Goal: Information Seeking & Learning: Learn about a topic

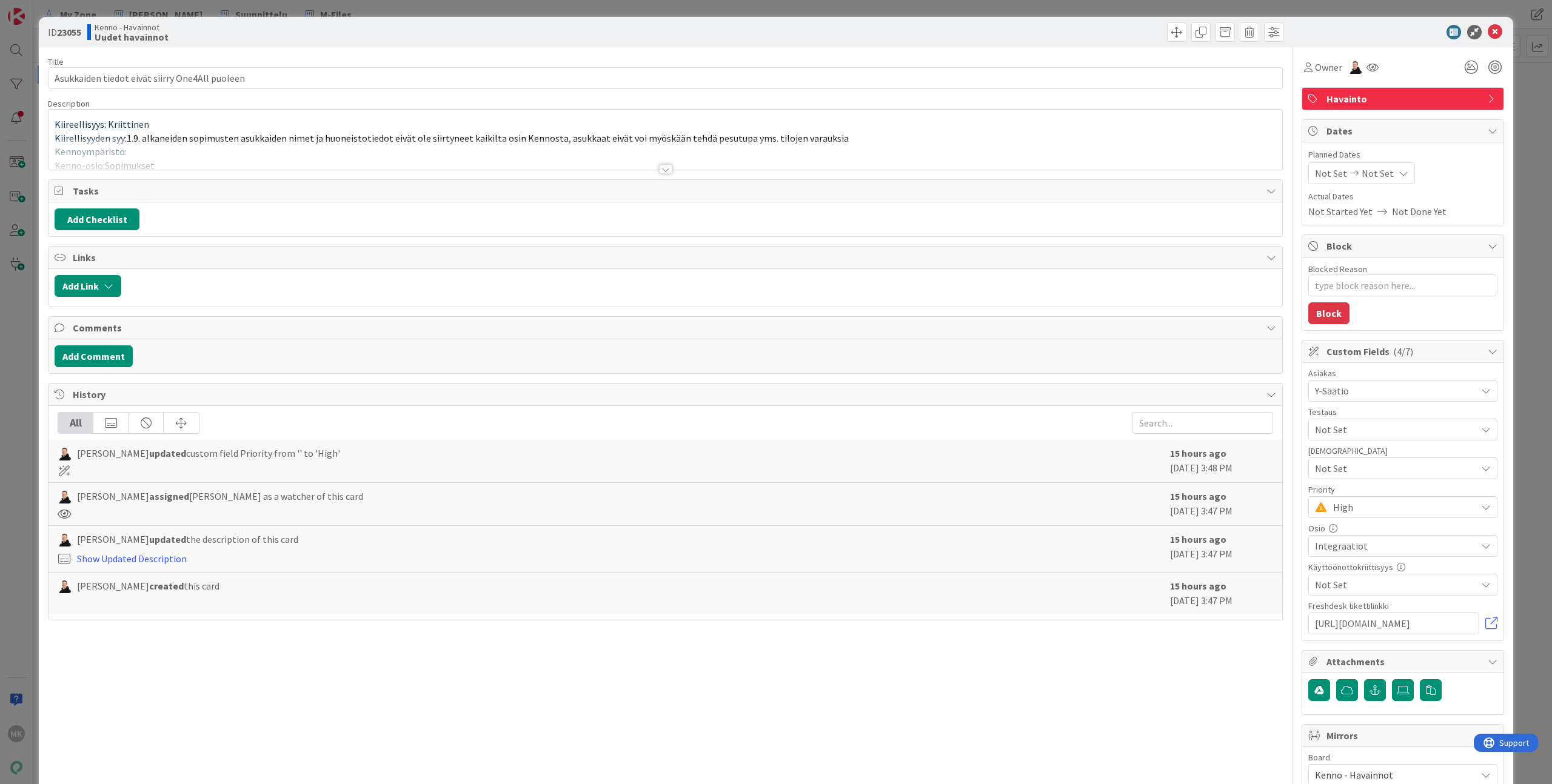
click at [671, 172] on div "Title 46 / 128 Asukkaiden tiedot eivät siirry One4All puoleen Description Kiire…" at bounding box center [665, 533] width 1235 height 971
click at [660, 169] on div at bounding box center [665, 169] width 13 height 10
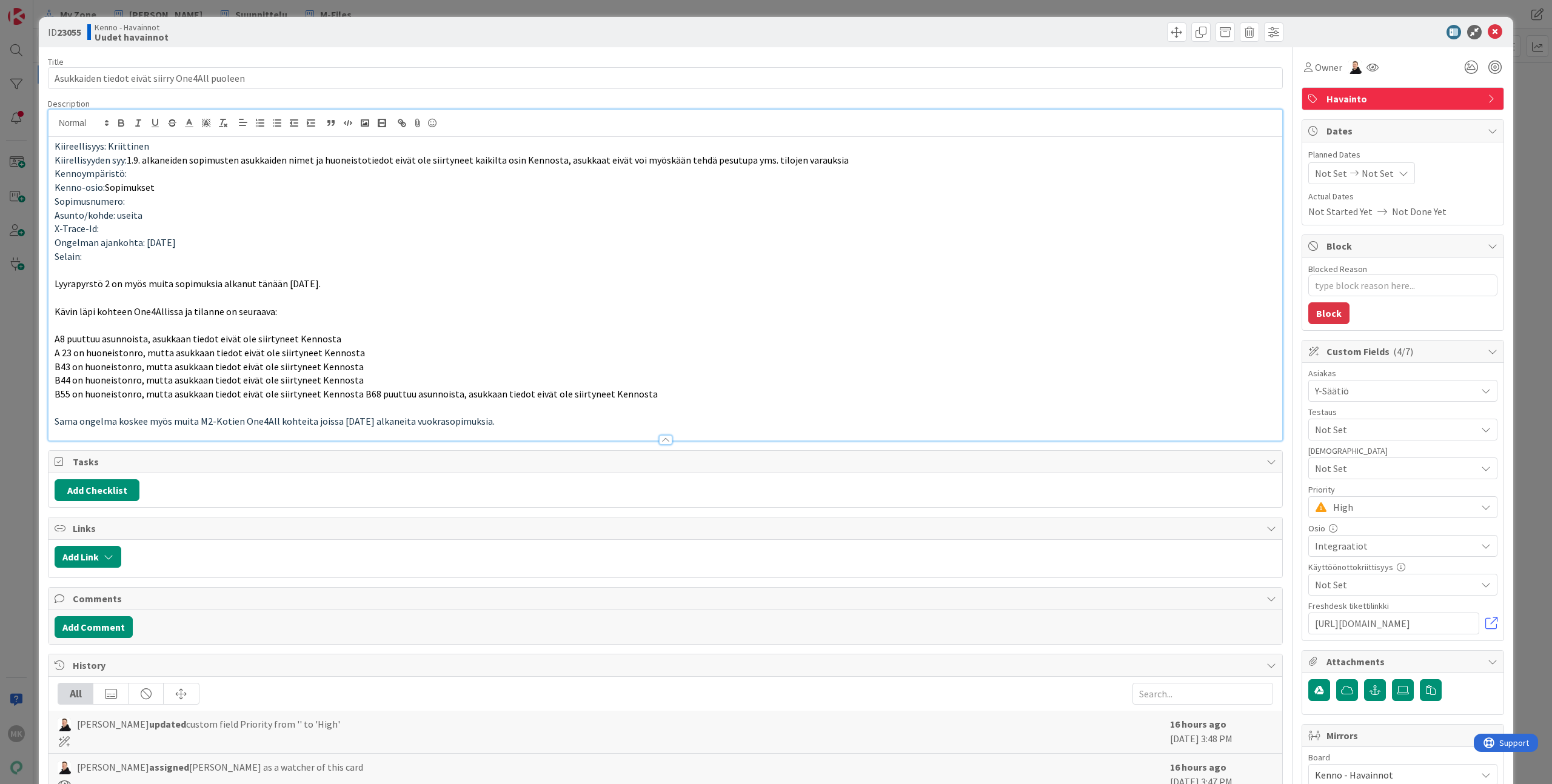
type textarea "x"
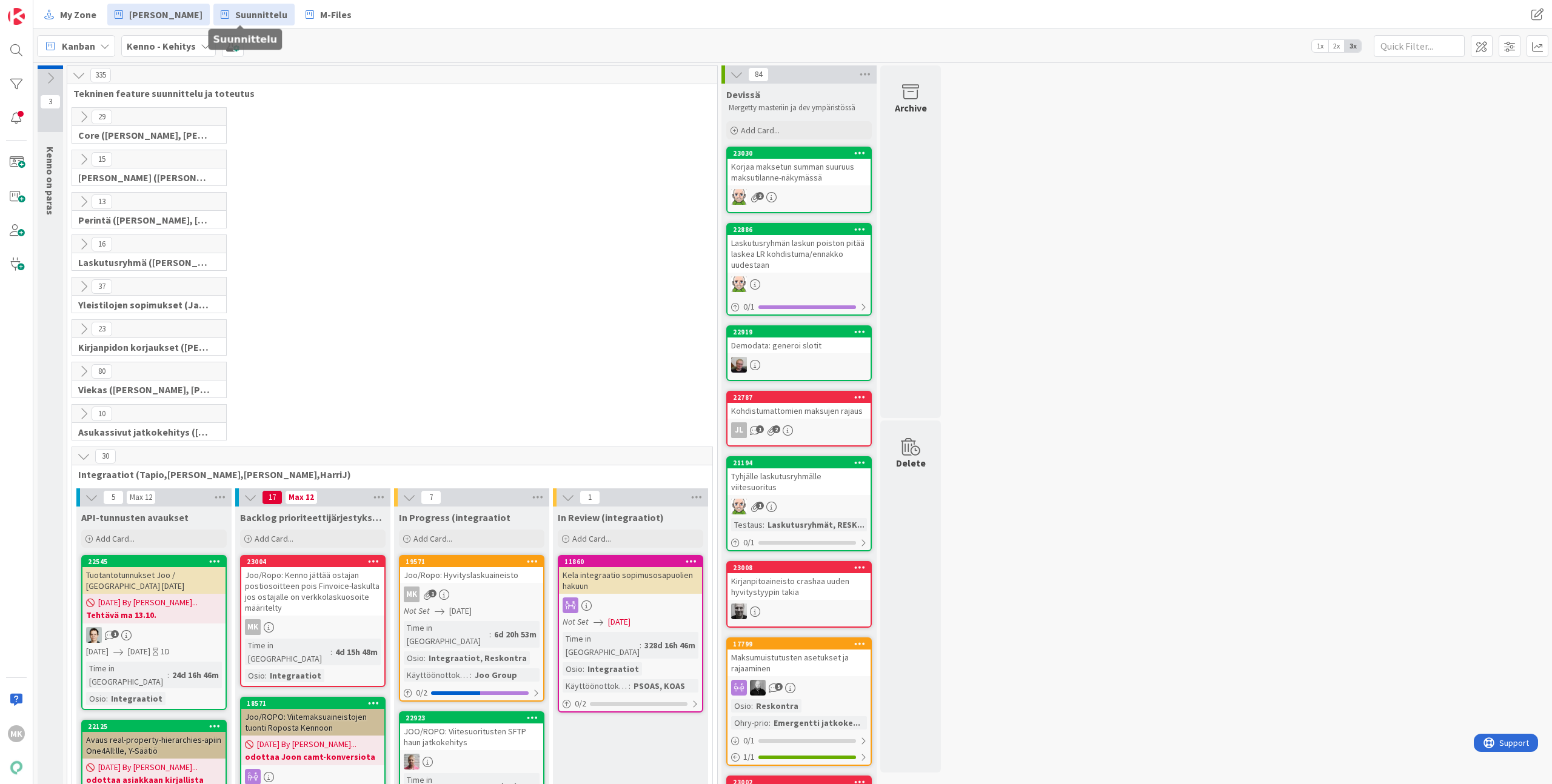
click at [253, 18] on span "Suunnittelu" at bounding box center [261, 15] width 52 height 15
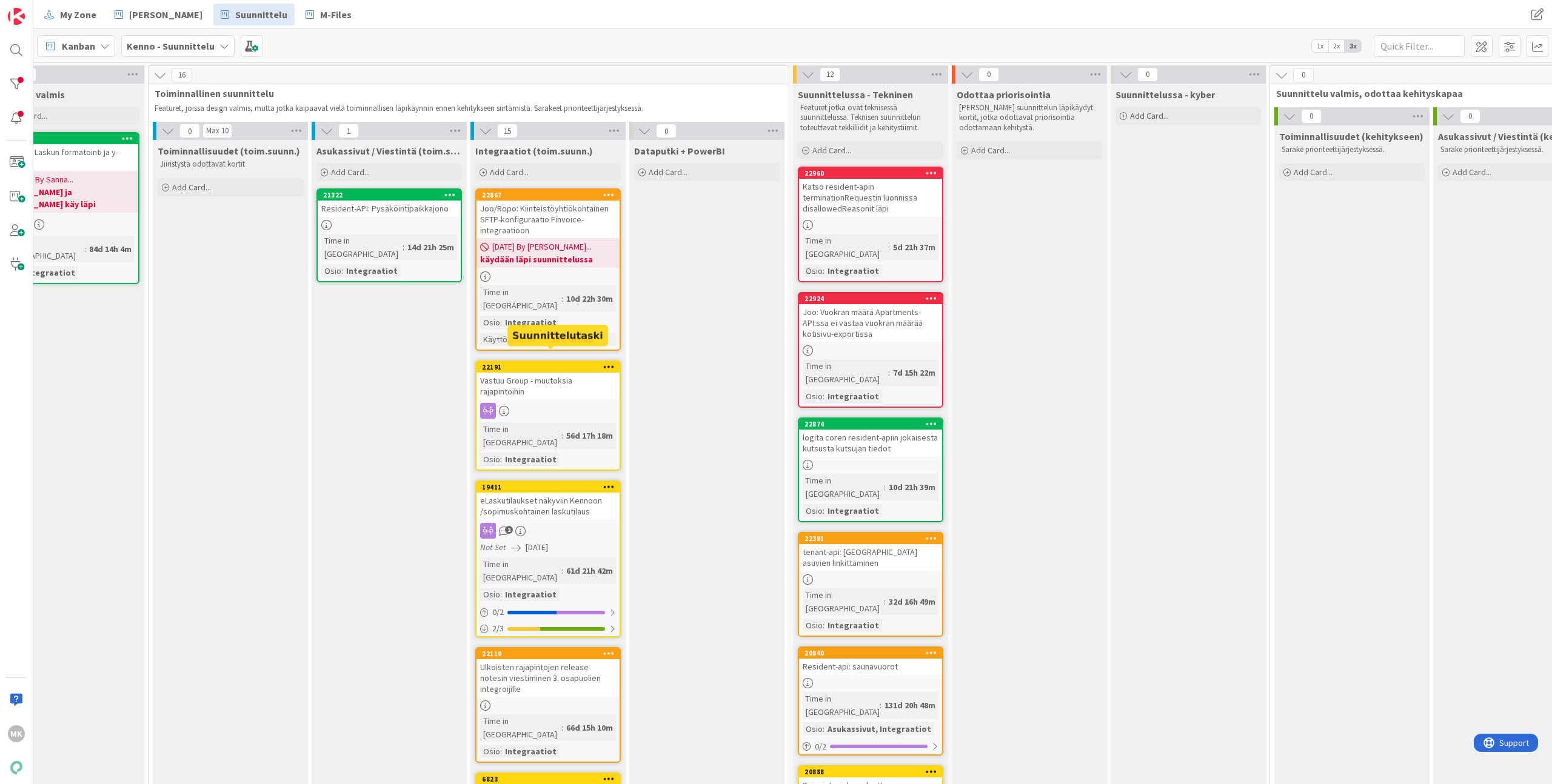
scroll to position [0, 400]
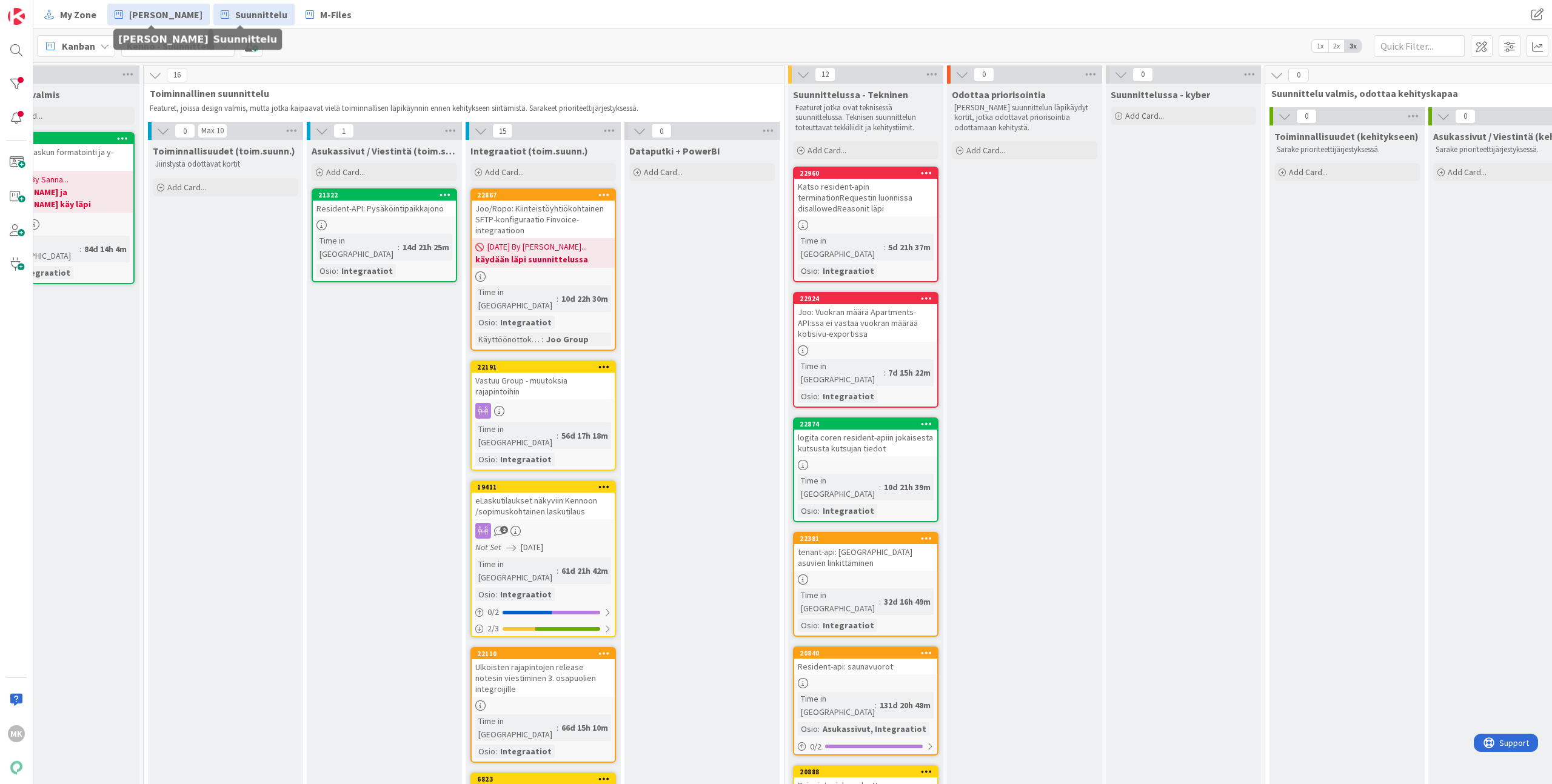
click at [179, 18] on span "[PERSON_NAME]" at bounding box center [166, 15] width 74 height 15
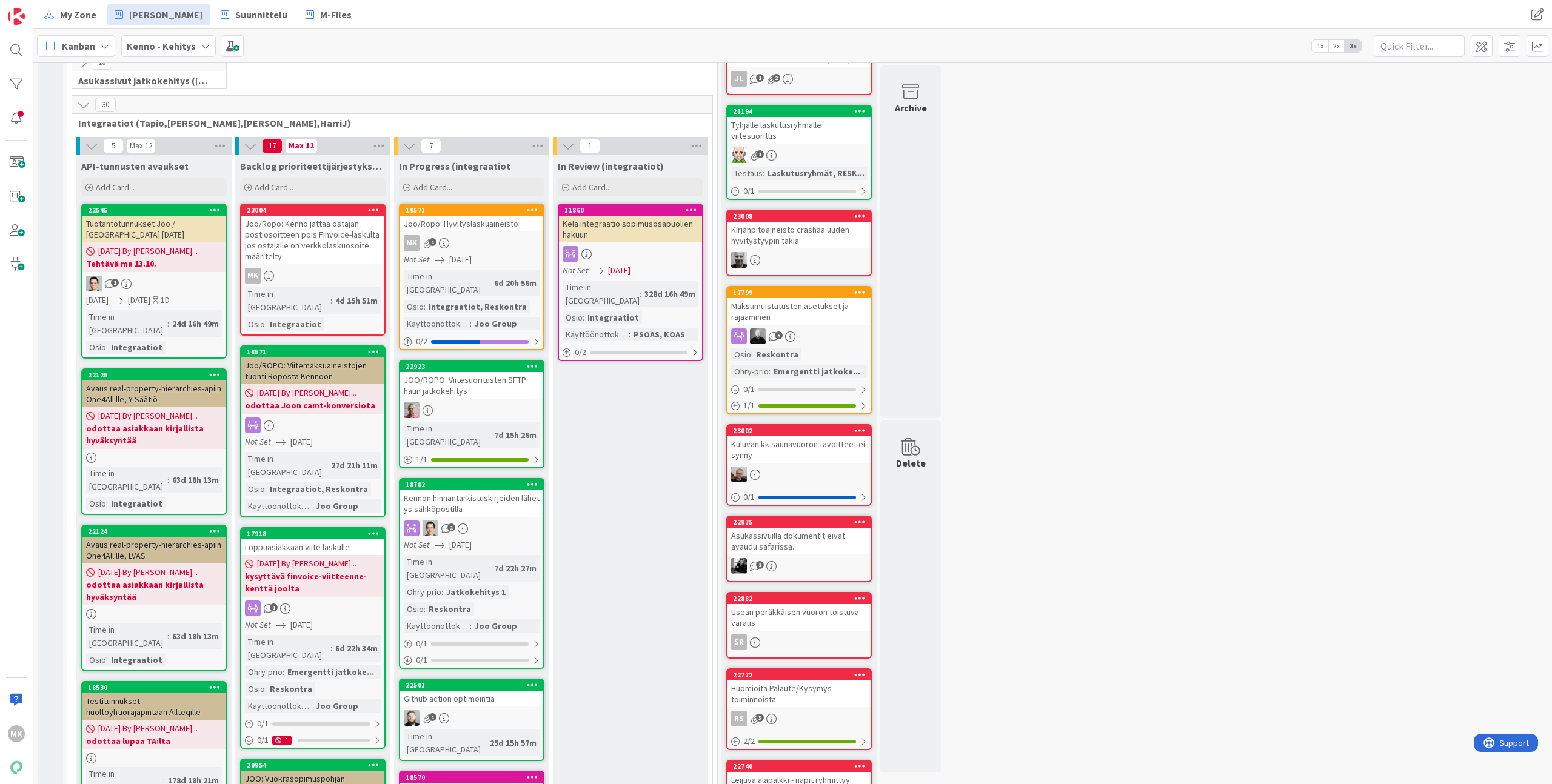
scroll to position [477, 0]
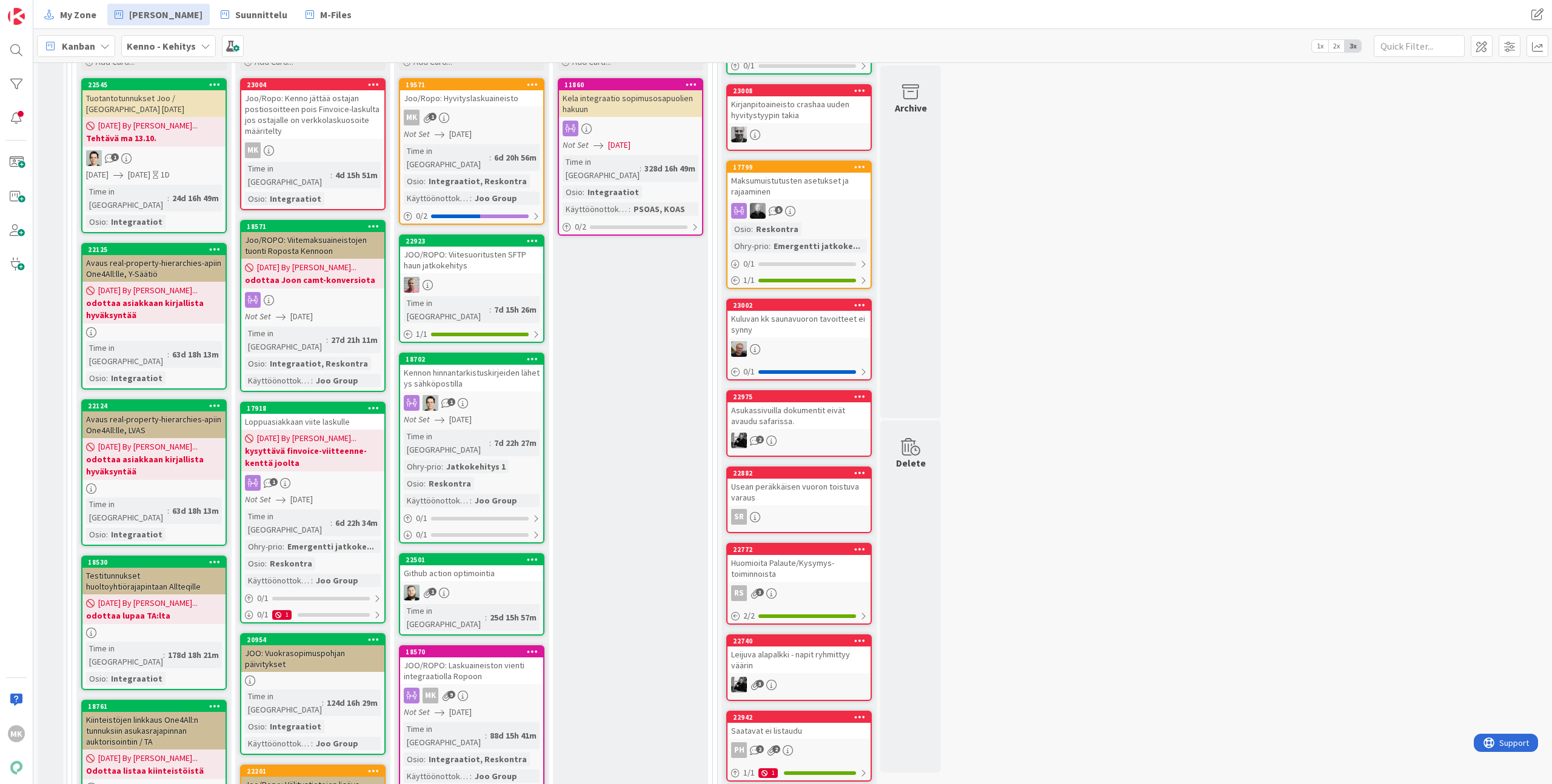
click at [308, 414] on div "Loppuasiakkaan viite laskulle" at bounding box center [313, 421] width 143 height 16
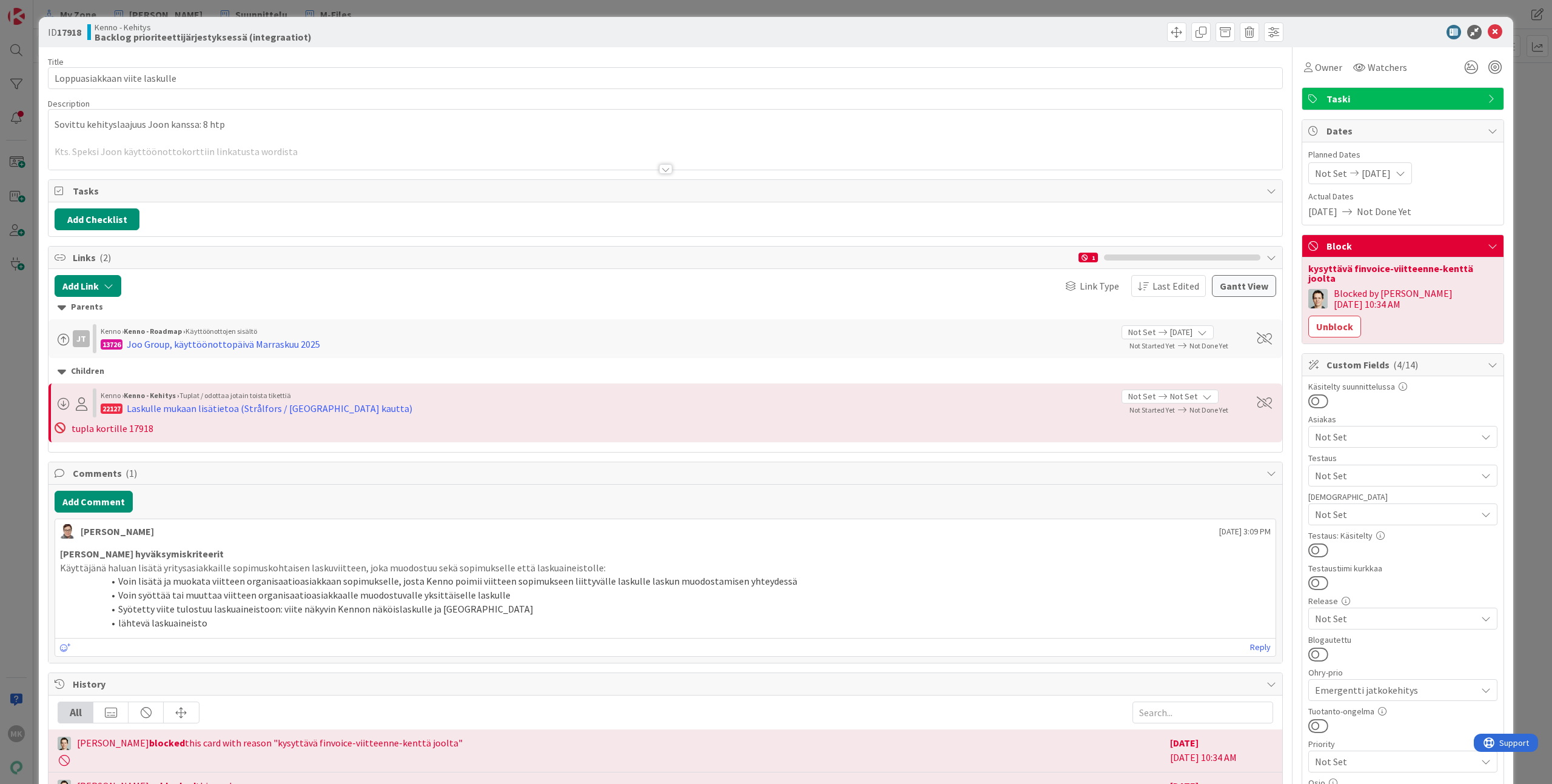
click at [445, 166] on div at bounding box center [665, 155] width 1234 height 31
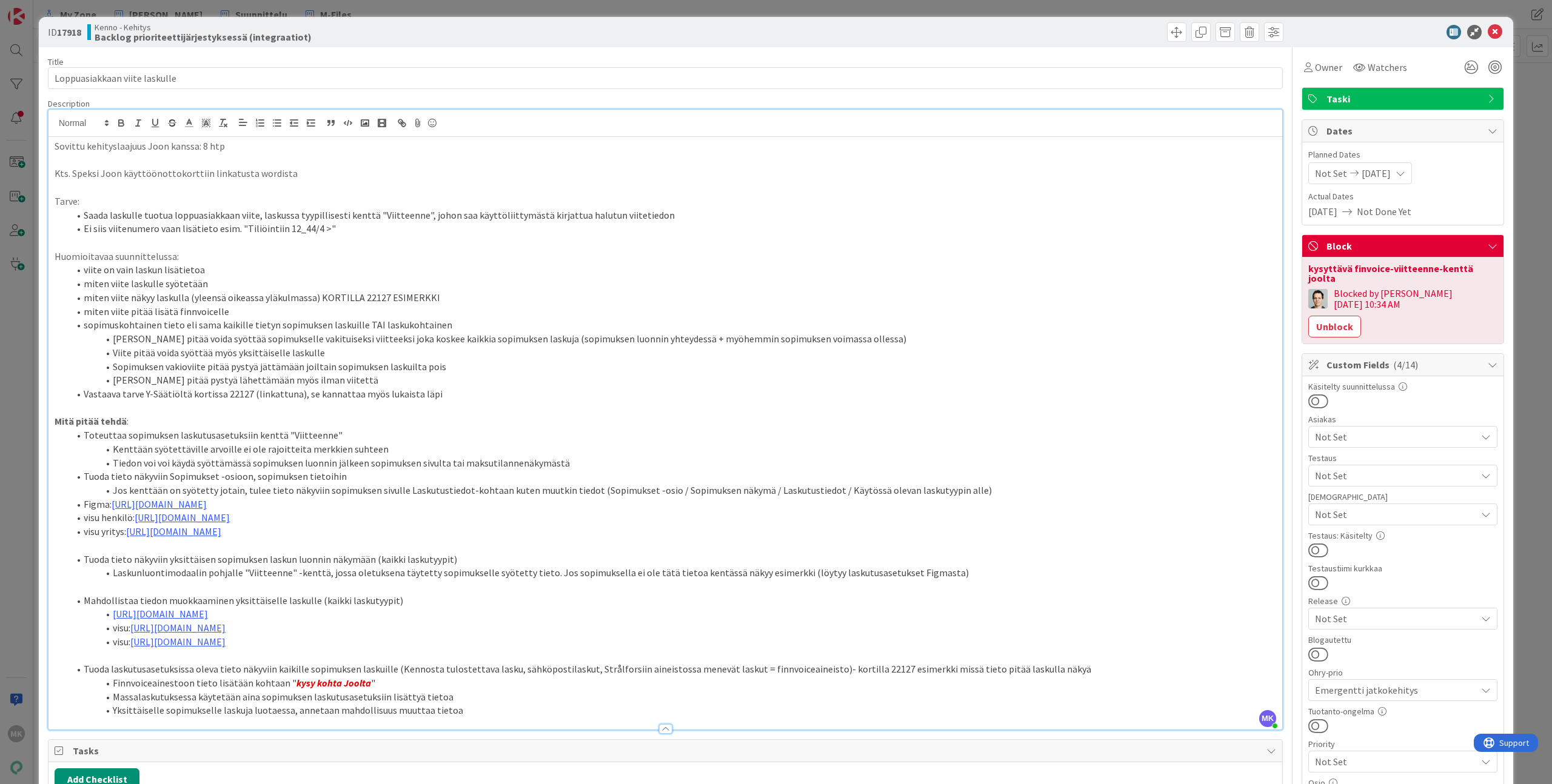
click at [126, 683] on li "Finnvoiceainestoon tieto lisätään kohtaan " kysy kohta Joolta "" at bounding box center [673, 683] width 1207 height 14
click at [1361, 316] on button "Unblock" at bounding box center [1334, 326] width 53 height 22
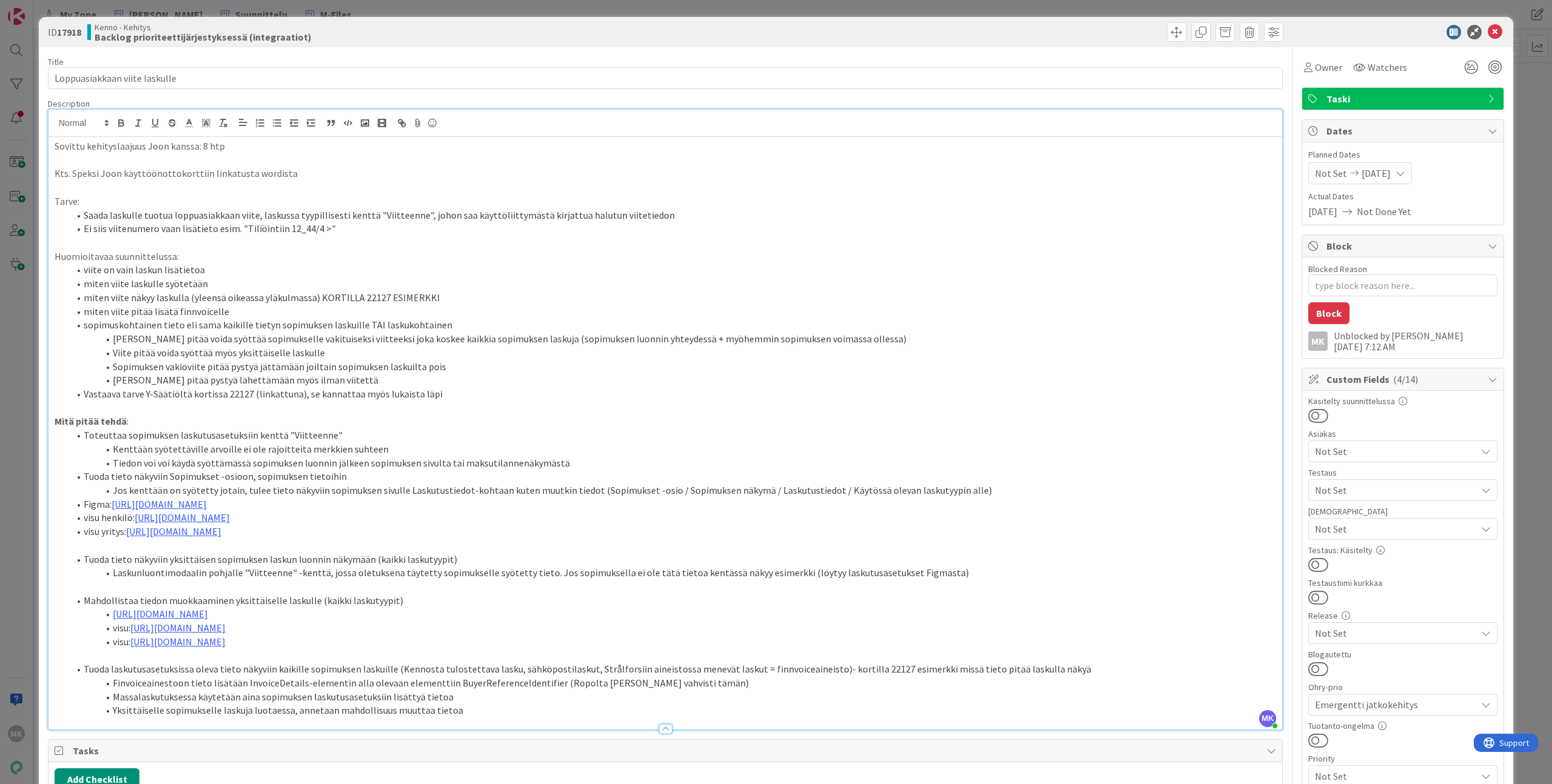
click at [189, 313] on li "miten viite pitää lisätä finnvoicelle" at bounding box center [673, 311] width 1207 height 14
type textarea "x"
click at [590, 44] on div "ID 17918 Kenno - Kehitys Backlog prioriteettijärjestyksessä (integraatiot)" at bounding box center [775, 32] width 1474 height 30
click at [313, 12] on div "ID 17918 Kenno - Kehitys Backlog prioriteettijärjestyksessä (integraatiot) Titl…" at bounding box center [776, 392] width 1552 height 784
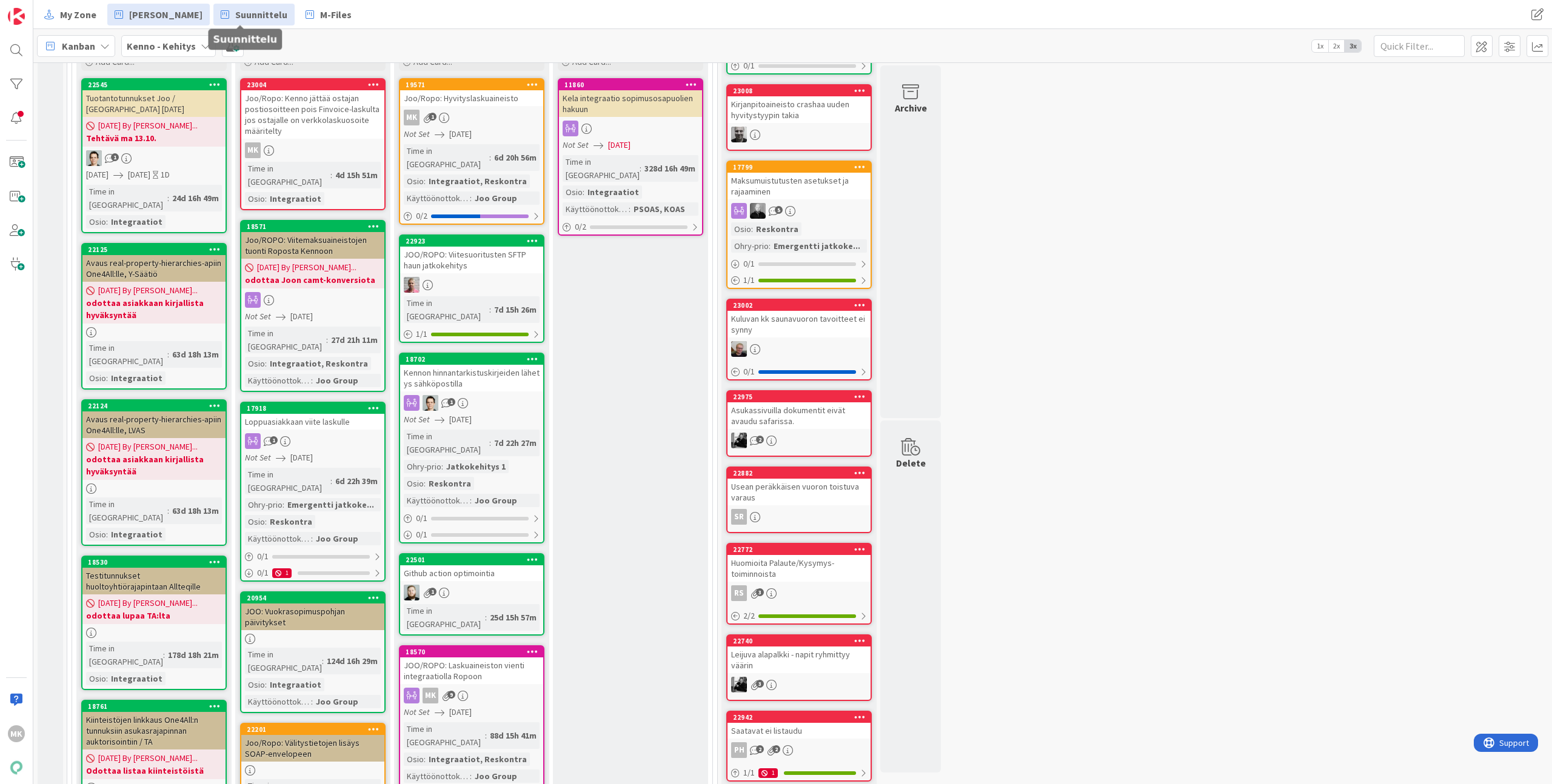
click at [257, 10] on span "Suunnittelu" at bounding box center [261, 15] width 52 height 15
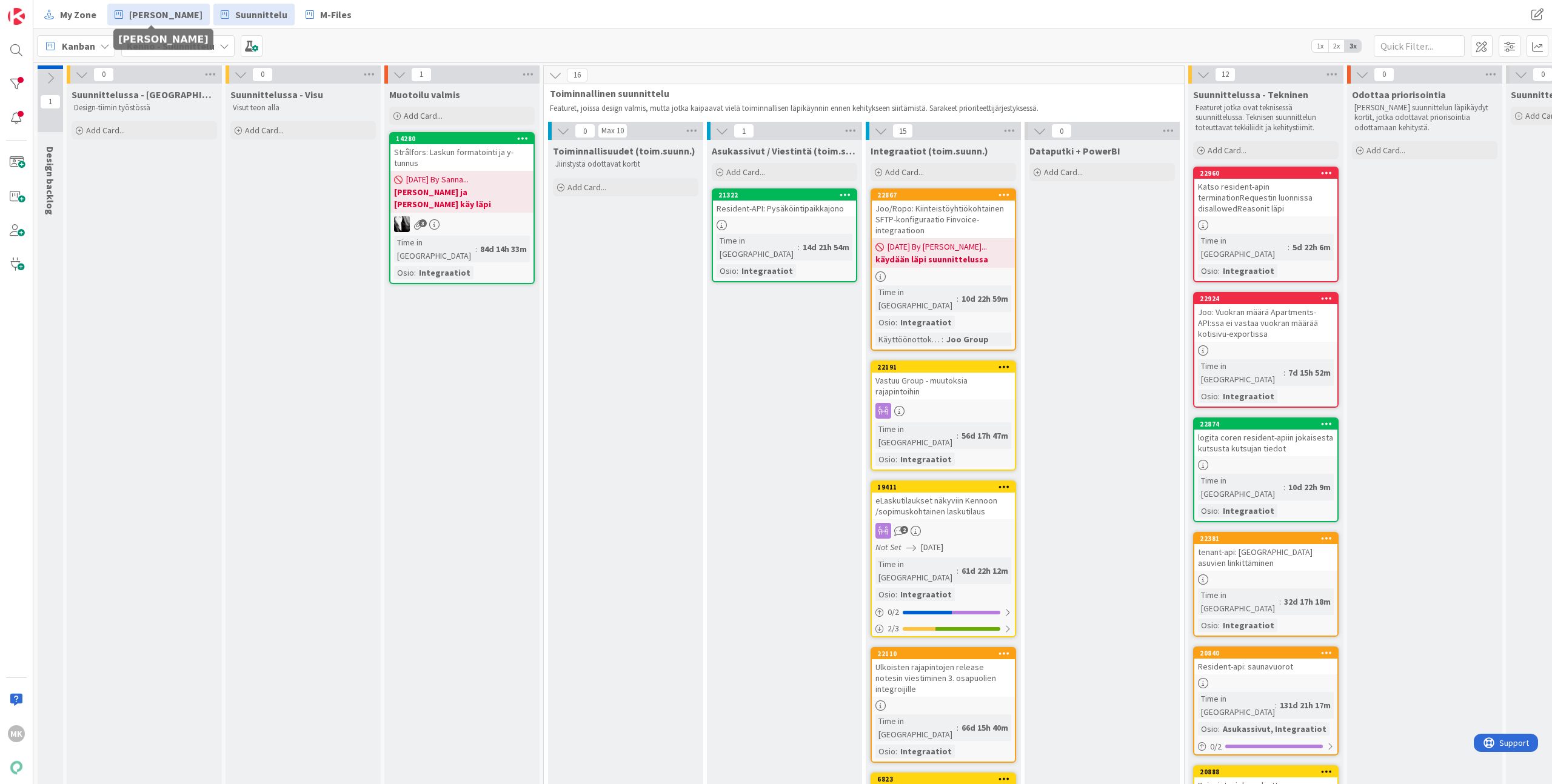
click at [189, 8] on span "[PERSON_NAME]" at bounding box center [166, 15] width 74 height 15
